Goal: Find contact information: Find contact information

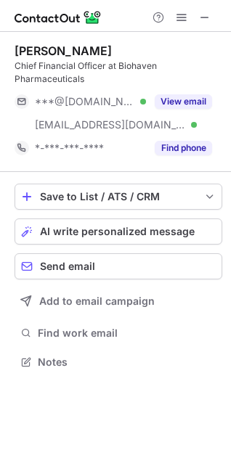
scroll to position [351, 231]
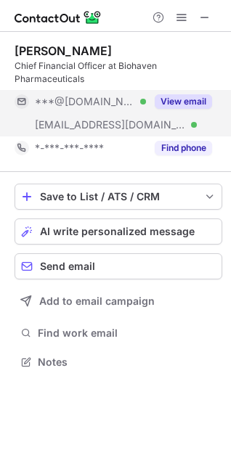
click at [181, 102] on button "View email" at bounding box center [183, 101] width 57 height 15
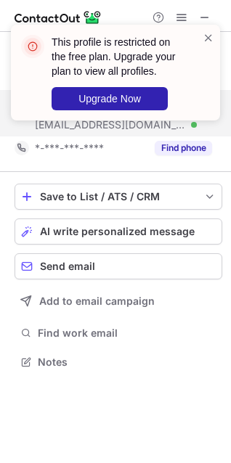
click at [208, 39] on span at bounding box center [208, 37] width 12 height 15
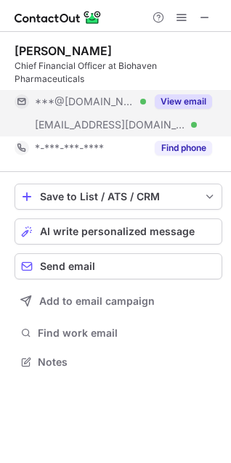
click at [170, 105] on button "View email" at bounding box center [183, 101] width 57 height 15
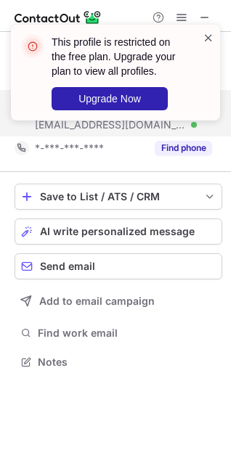
click at [211, 37] on span at bounding box center [208, 37] width 12 height 15
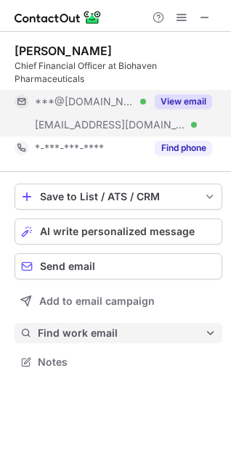
click at [78, 333] on span "Find work email" at bounding box center [121, 332] width 167 height 13
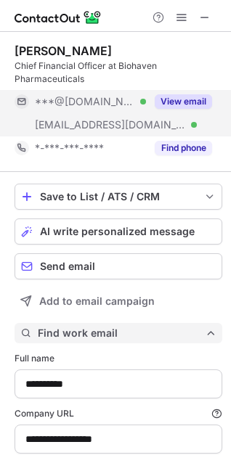
type input "**********"
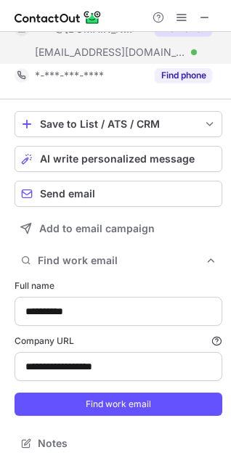
scroll to position [74, 0]
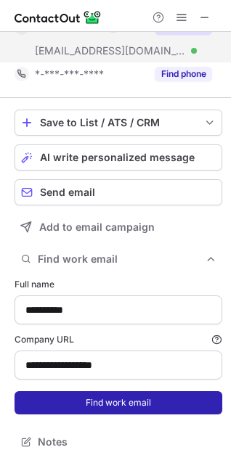
click at [116, 411] on button "Find work email" at bounding box center [118, 402] width 207 height 23
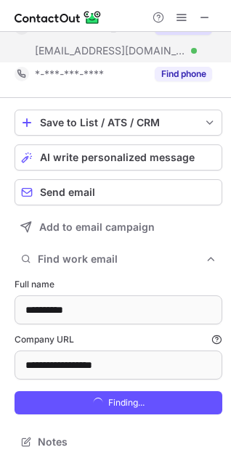
scroll to position [528, 221]
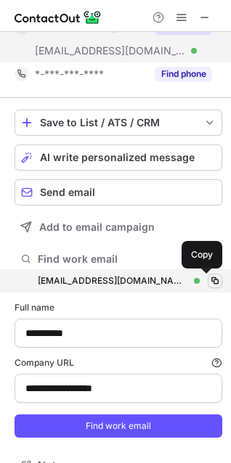
click at [209, 281] on span at bounding box center [215, 281] width 12 height 12
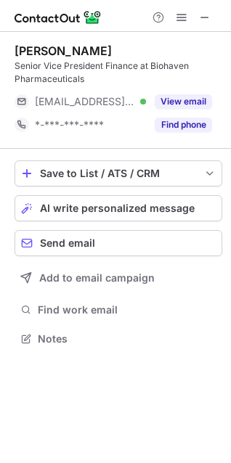
scroll to position [328, 231]
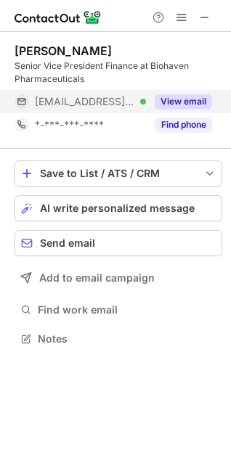
click at [178, 104] on button "View email" at bounding box center [183, 101] width 57 height 15
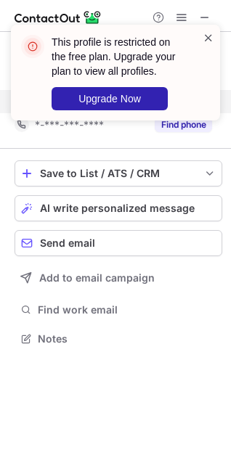
click at [205, 38] on span at bounding box center [208, 37] width 12 height 15
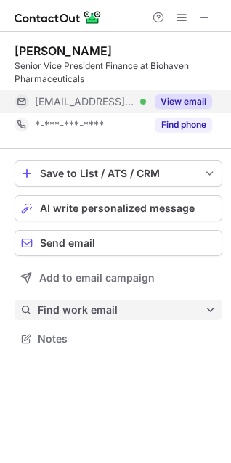
click at [144, 305] on span "Find work email" at bounding box center [121, 309] width 167 height 13
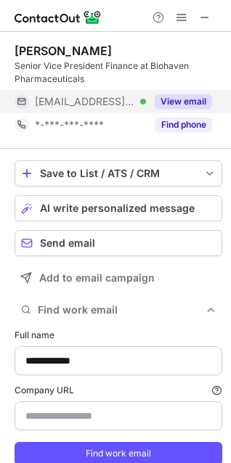
type input "**********"
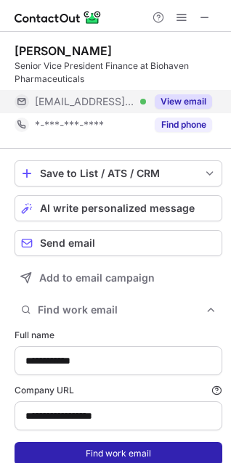
click at [95, 456] on button "Find work email" at bounding box center [118, 453] width 207 height 23
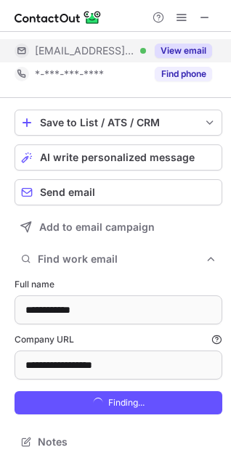
scroll to position [505, 221]
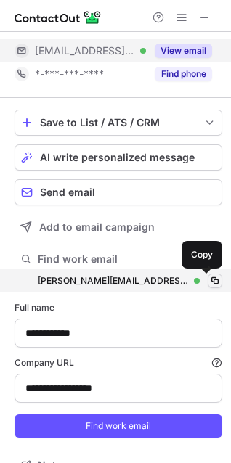
click at [209, 277] on span at bounding box center [215, 281] width 12 height 12
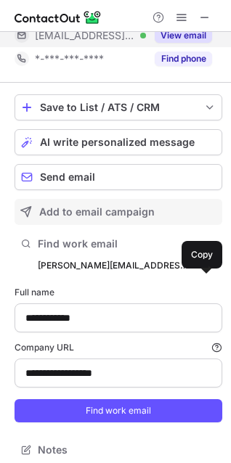
scroll to position [74, 0]
